Goal: Transaction & Acquisition: Purchase product/service

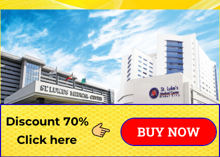
scroll to position [63, 0]
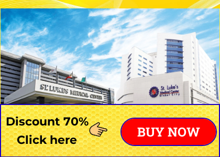
click at [108, 114] on div at bounding box center [110, 130] width 220 height 53
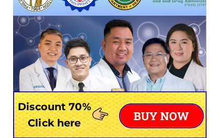
scroll to position [375, 0]
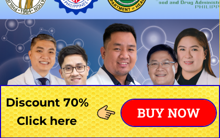
click at [3, 98] on h3 "Discount 70% Click here" at bounding box center [47, 111] width 94 height 37
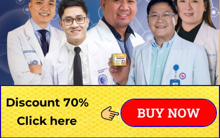
scroll to position [412, 0]
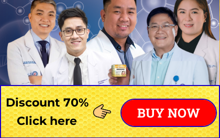
click at [147, 117] on p "BUY NOW" at bounding box center [169, 113] width 94 height 26
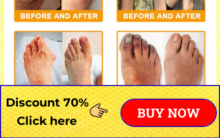
scroll to position [8219, 0]
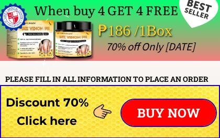
click at [173, 113] on p "BUY NOW" at bounding box center [169, 113] width 94 height 26
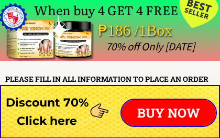
click at [163, 112] on p "BUY NOW" at bounding box center [169, 113] width 94 height 26
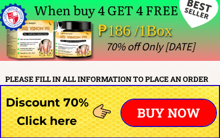
click at [164, 112] on p "BUY NOW" at bounding box center [169, 113] width 94 height 26
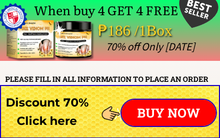
click at [182, 113] on p "BUY NOW" at bounding box center [169, 113] width 94 height 26
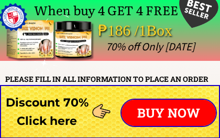
click at [156, 111] on p "BUY NOW" at bounding box center [169, 113] width 94 height 26
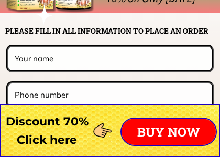
scroll to position [8279, 0]
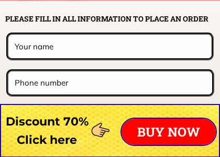
click at [59, 43] on input "text" at bounding box center [109, 46] width 195 height 23
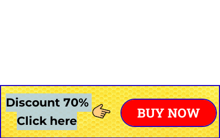
scroll to position [9673, 0]
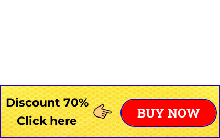
click at [183, 100] on p "BUY NOW" at bounding box center [169, 113] width 94 height 26
